Goal: Task Accomplishment & Management: Use online tool/utility

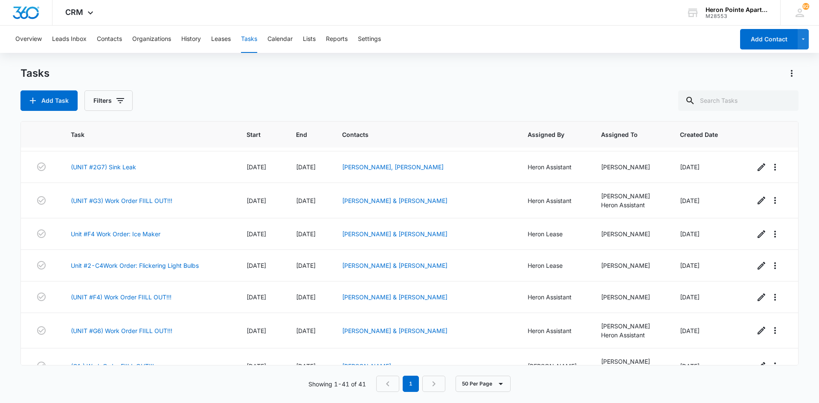
scroll to position [1088, 0]
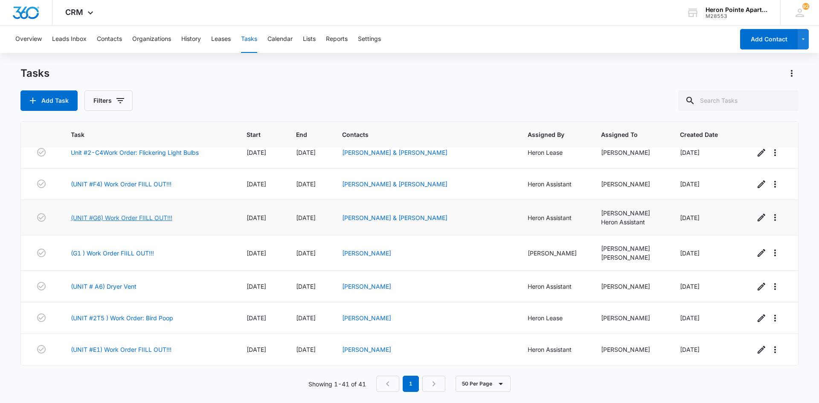
click at [148, 216] on link "(UNIT #G6) Work Order FIILL OUT!!!" at bounding box center [121, 217] width 101 height 9
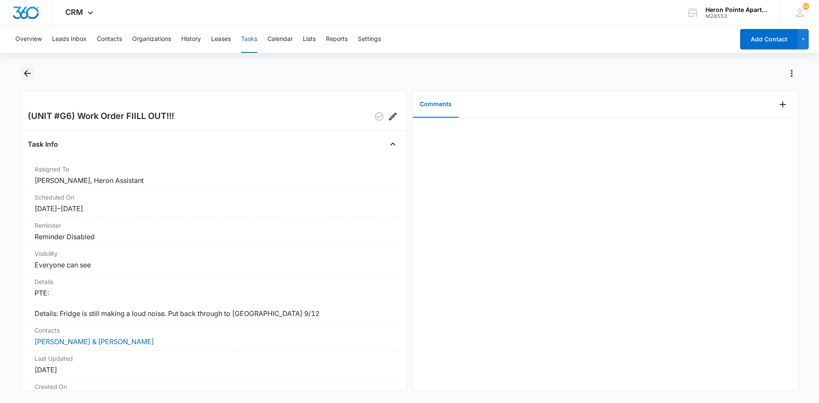
click at [26, 73] on icon "Back" at bounding box center [27, 73] width 7 height 7
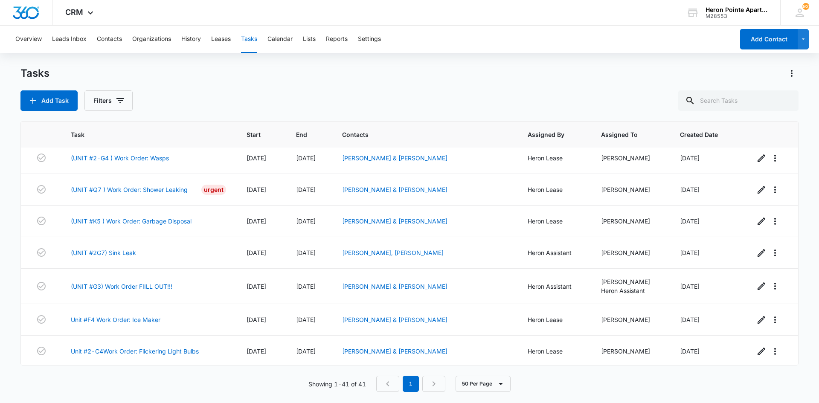
scroll to position [874, 0]
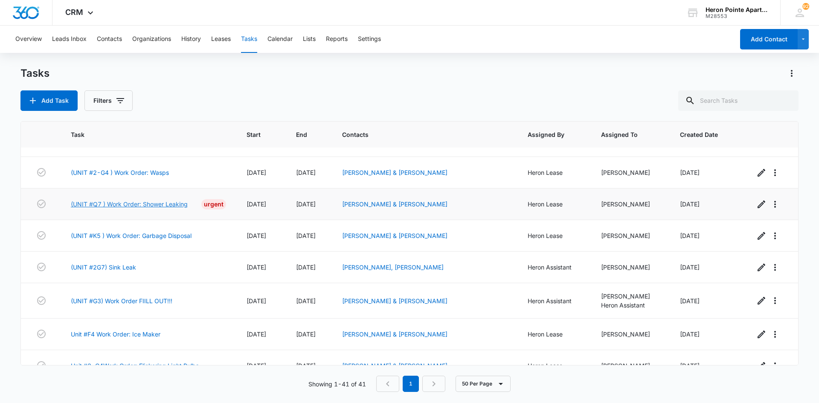
click at [162, 203] on link "(UNIT #Q7 ) Work Order: Shower Leaking" at bounding box center [129, 204] width 117 height 9
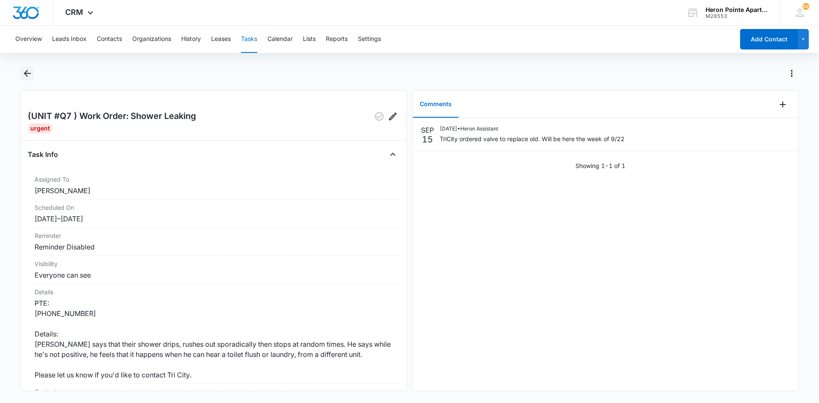
click at [27, 76] on icon "Back" at bounding box center [27, 73] width 7 height 7
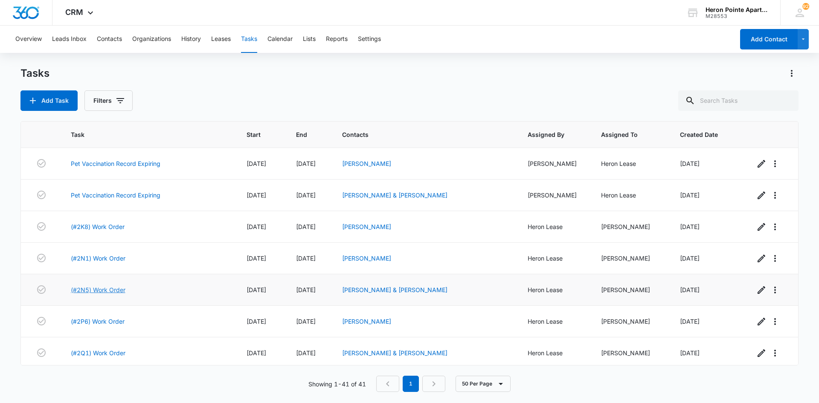
click at [111, 290] on link "(#2N5) Work Order" at bounding box center [98, 289] width 55 height 9
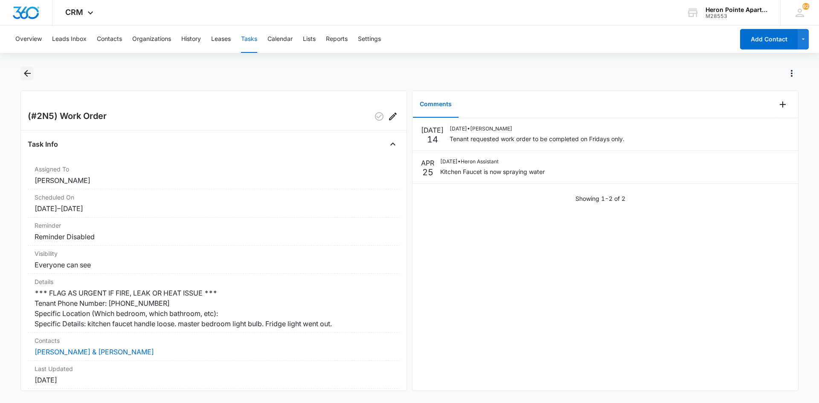
click at [27, 72] on icon "Back" at bounding box center [27, 73] width 10 height 10
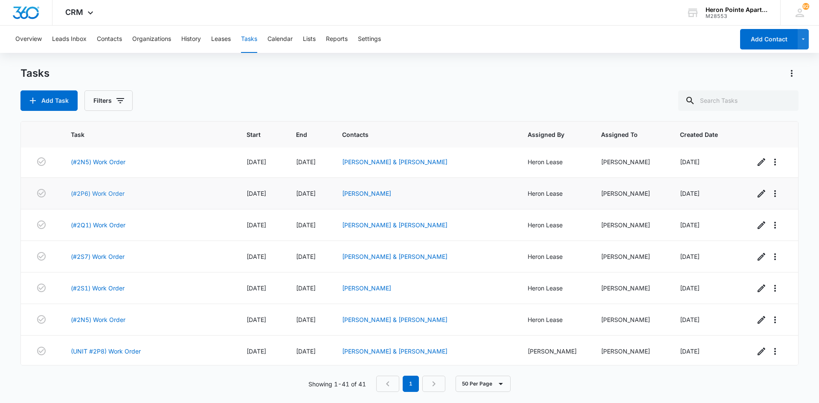
scroll to position [213, 0]
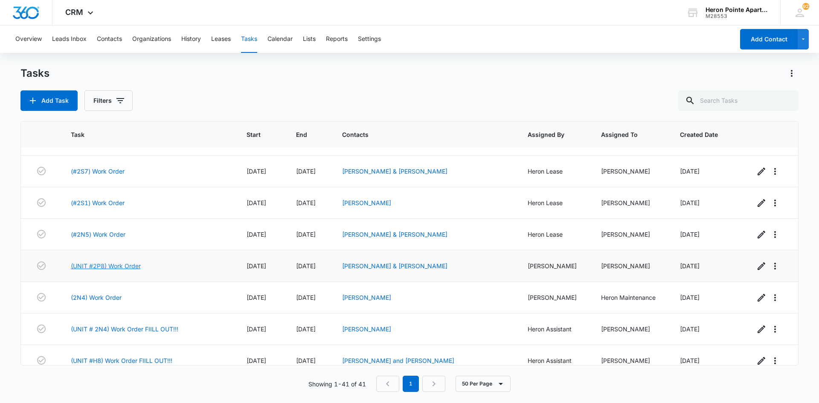
click at [124, 264] on link "(UNIT #2P8) Work Order" at bounding box center [106, 265] width 70 height 9
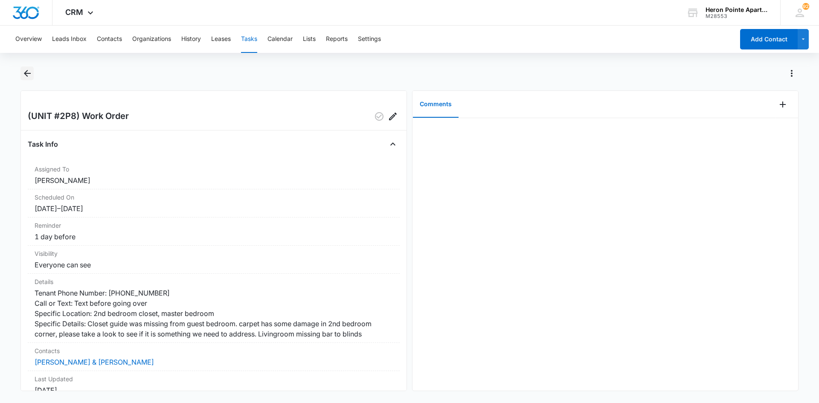
click at [28, 70] on icon "Back" at bounding box center [27, 73] width 10 height 10
